Goal: Navigation & Orientation: Find specific page/section

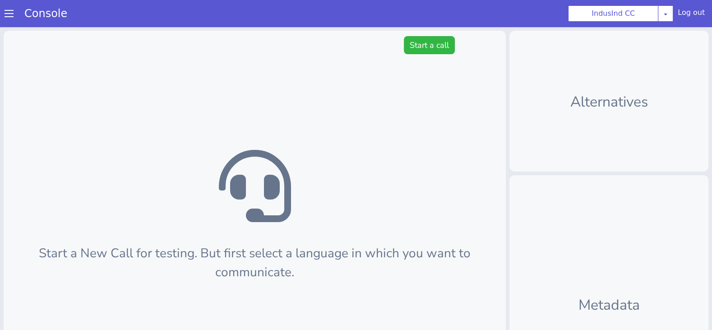
scroll to position [3, 0]
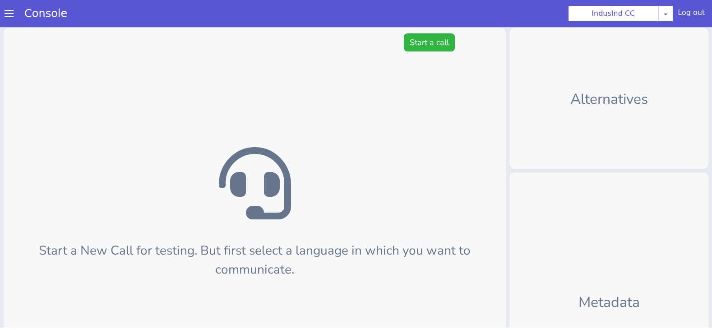
click at [9, 14] on span at bounding box center [9, 13] width 9 height 9
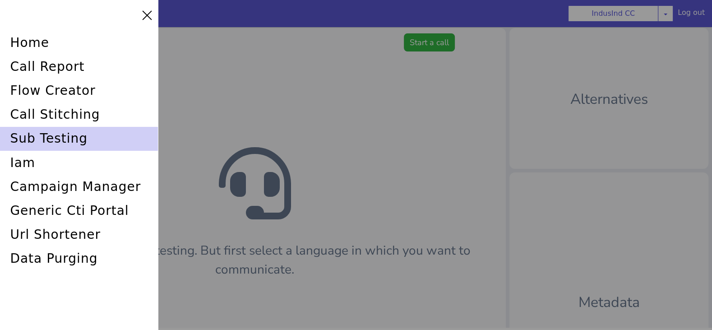
click at [77, 143] on div "sub testing" at bounding box center [79, 139] width 158 height 24
